Goal: Transaction & Acquisition: Obtain resource

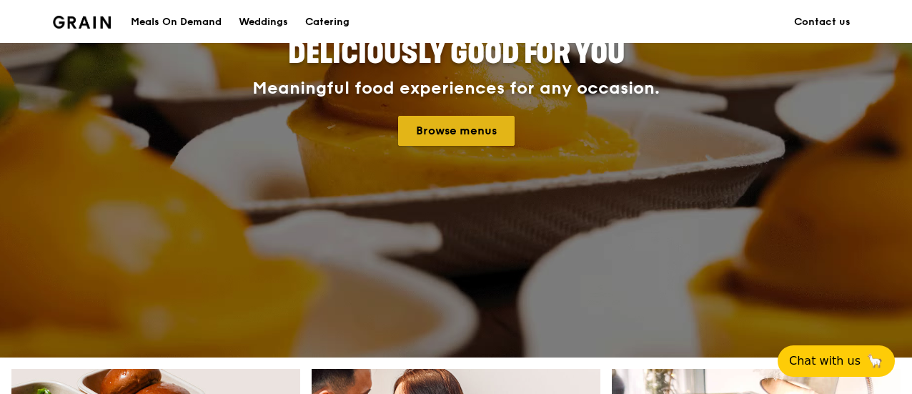
click at [458, 132] on link "Browse menus" at bounding box center [456, 131] width 116 height 30
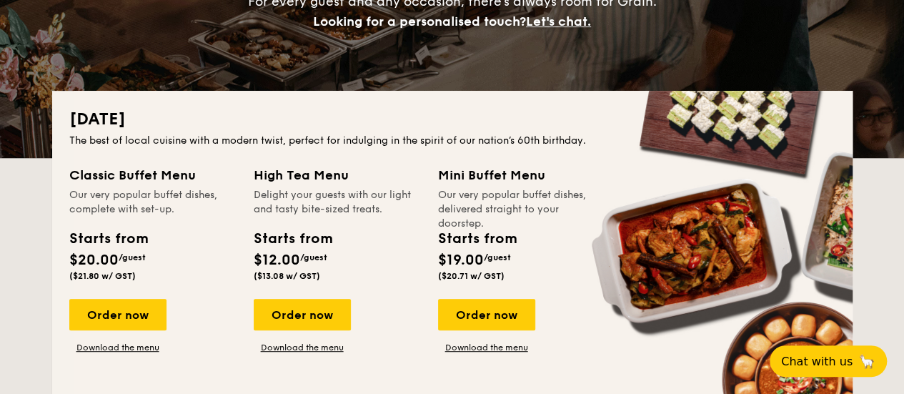
scroll to position [286, 0]
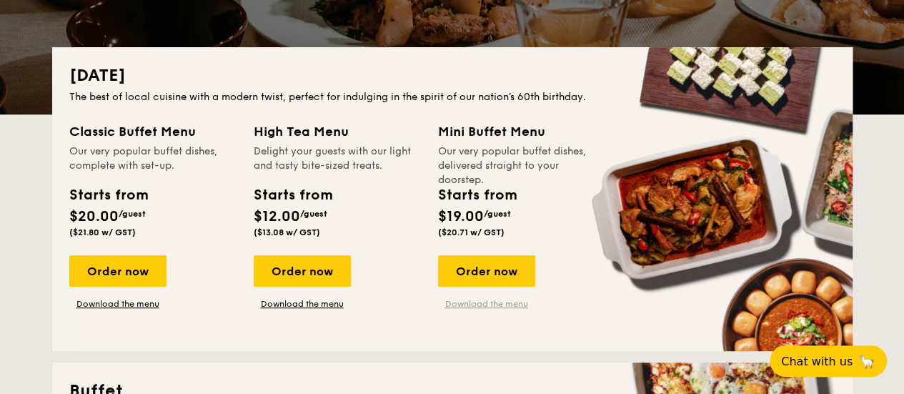
click at [460, 302] on link "Download the menu" at bounding box center [486, 303] width 97 height 11
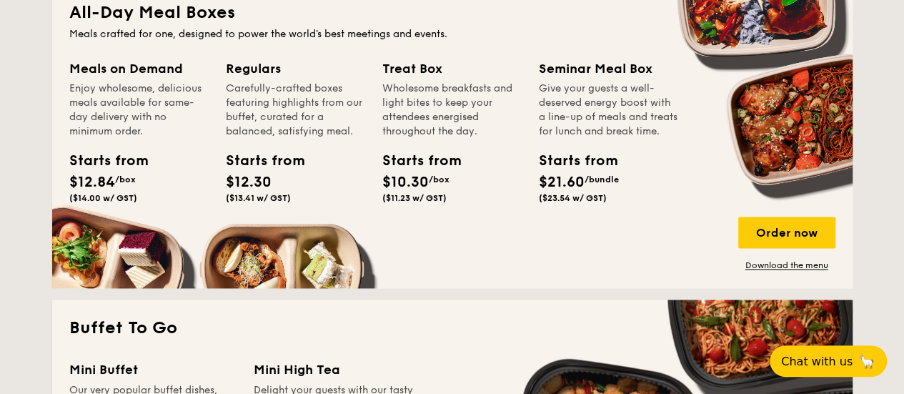
scroll to position [1000, 0]
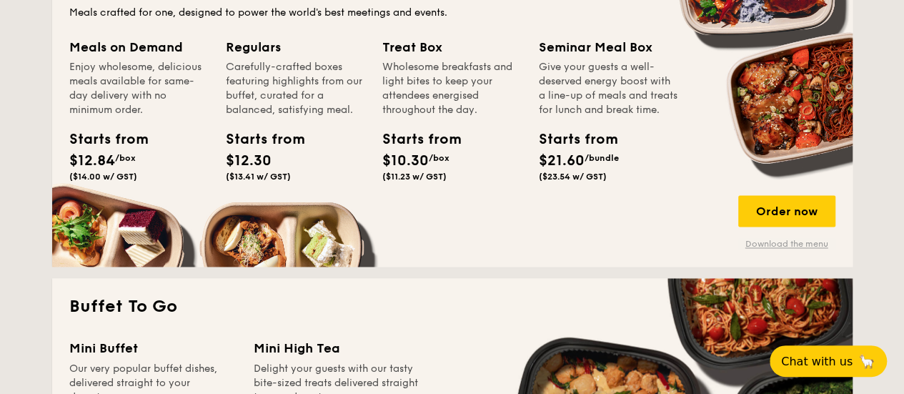
click at [774, 242] on link "Download the menu" at bounding box center [786, 243] width 97 height 11
